Goal: Entertainment & Leisure: Consume media (video, audio)

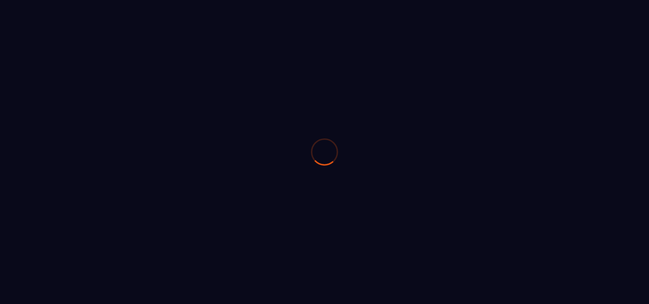
click at [365, 139] on div at bounding box center [324, 152] width 649 height 304
click at [319, 158] on icon at bounding box center [324, 151] width 27 height 27
click at [463, 214] on div at bounding box center [324, 152] width 649 height 304
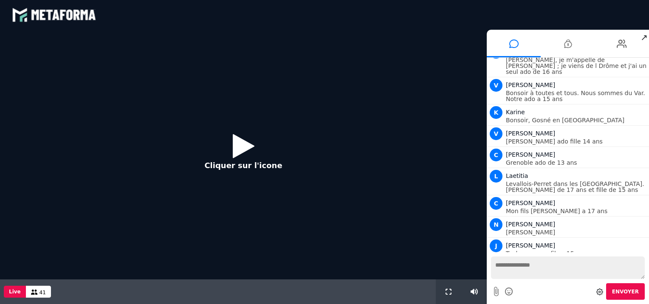
scroll to position [786, 0]
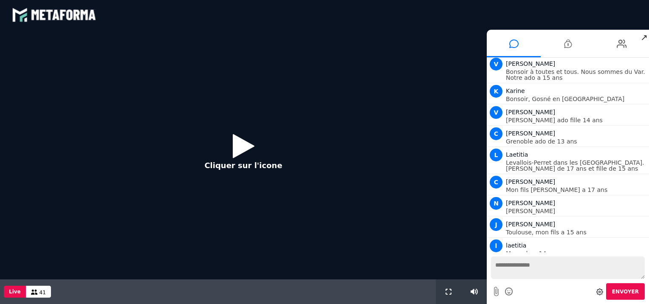
click at [237, 147] on icon at bounding box center [244, 146] width 22 height 28
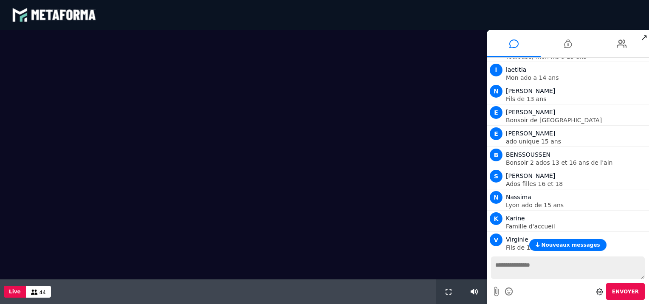
scroll to position [976, 0]
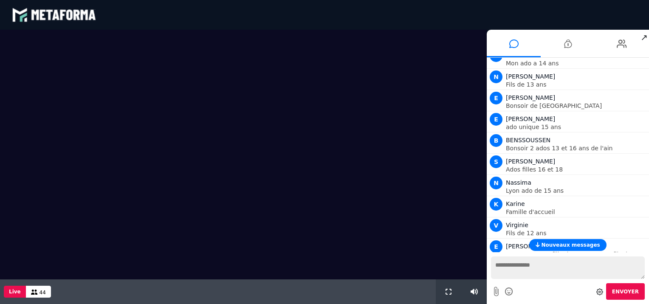
drag, startPoint x: 647, startPoint y: 209, endPoint x: 648, endPoint y: 253, distance: 43.3
click at [567, 246] on span "Nouveaux messages" at bounding box center [570, 245] width 59 height 6
click at [332, 169] on video at bounding box center [243, 131] width 487 height 203
click at [353, 206] on video at bounding box center [243, 131] width 487 height 203
click at [516, 260] on textarea at bounding box center [568, 268] width 154 height 23
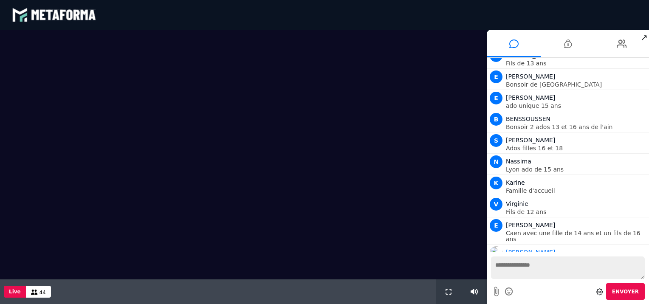
scroll to position [1018, 0]
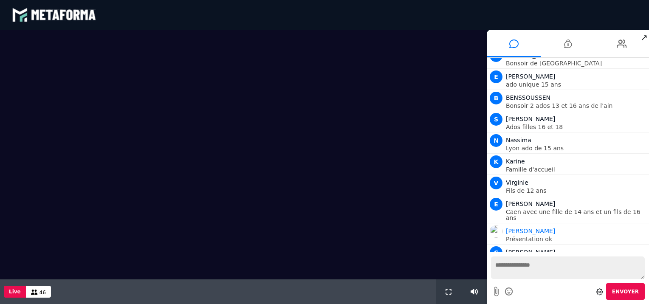
click at [513, 270] on textarea at bounding box center [568, 268] width 154 height 23
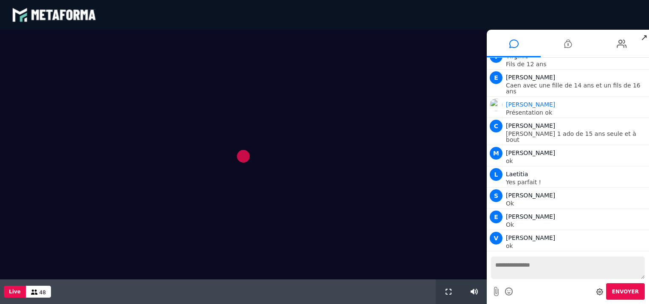
scroll to position [1166, 0]
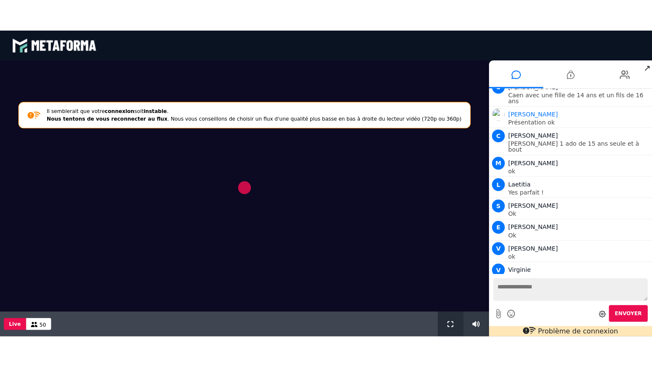
drag, startPoint x: 450, startPoint y: 321, endPoint x: 452, endPoint y: 365, distance: 44.2
click at [450, 304] on icon at bounding box center [448, 322] width 6 height 6
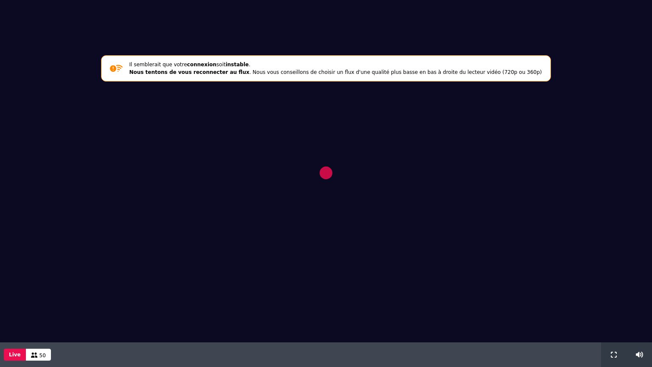
click at [452, 304] on div "Scène Compte limité Mettez à niveau pour obtenir des fonctionnalités profession…" at bounding box center [326, 183] width 652 height 367
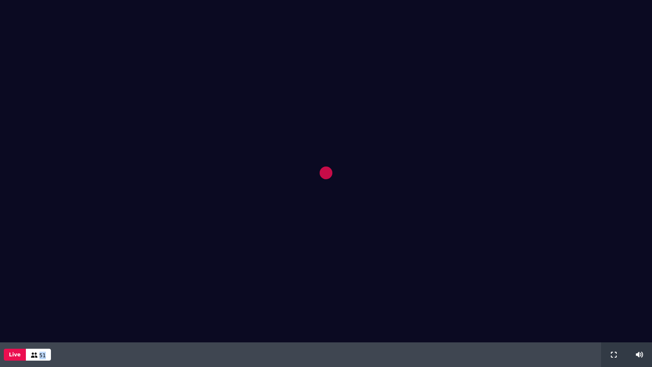
click at [306, 160] on video at bounding box center [326, 148] width 652 height 296
click at [613, 304] on icon at bounding box center [614, 355] width 6 height 6
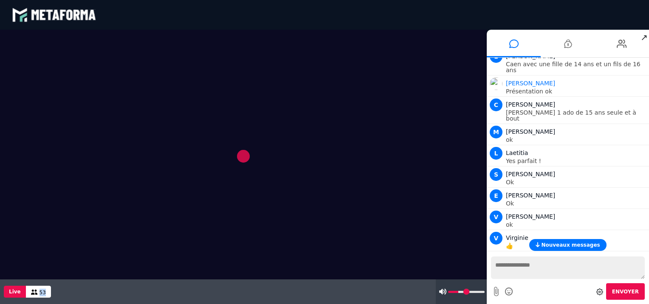
drag, startPoint x: 474, startPoint y: 293, endPoint x: 458, endPoint y: 294, distance: 16.2
type input "**"
click at [458, 293] on input "range" at bounding box center [466, 292] width 37 height 2
click at [370, 236] on div at bounding box center [243, 225] width 487 height 158
